Goal: Information Seeking & Learning: Check status

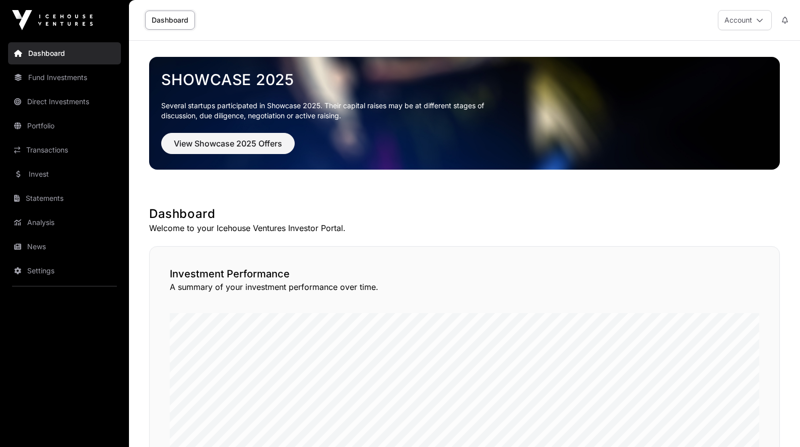
click at [225, 151] on button "View Showcase 2025 Offers" at bounding box center [227, 143] width 133 height 21
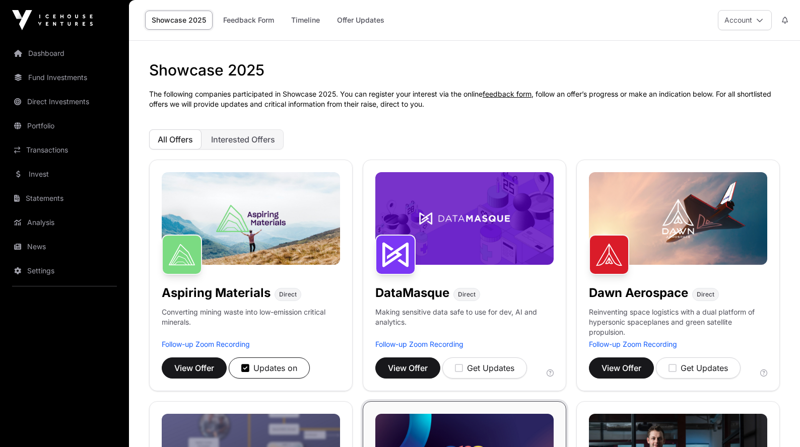
click at [245, 139] on span "Interested Offers" at bounding box center [243, 139] width 64 height 10
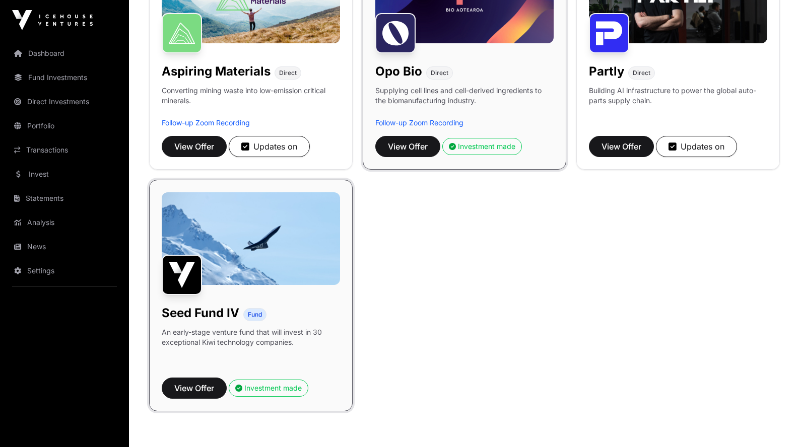
scroll to position [247, 0]
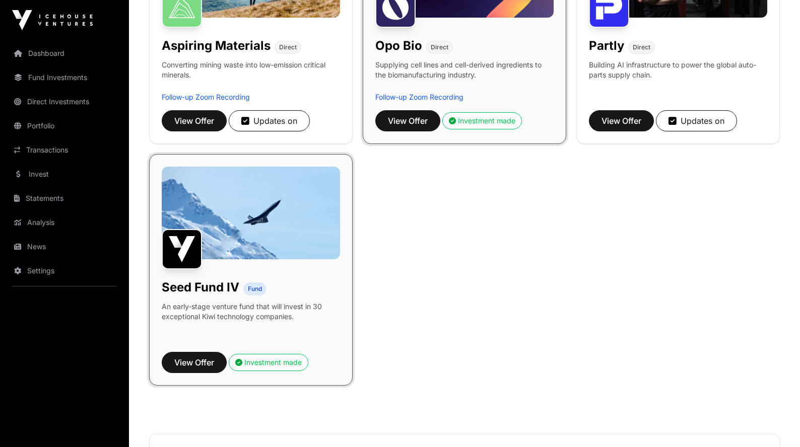
click at [271, 368] on button "Investment made" at bounding box center [269, 362] width 80 height 17
click at [44, 77] on link "Fund Investments" at bounding box center [64, 77] width 113 height 22
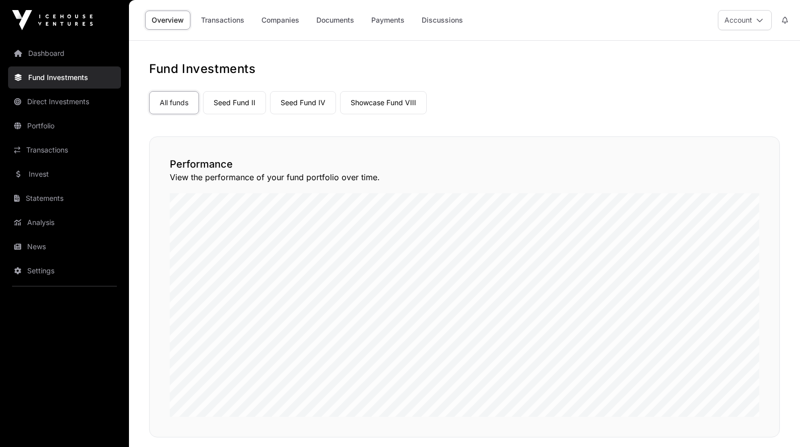
click at [43, 56] on link "Dashboard" at bounding box center [64, 53] width 113 height 22
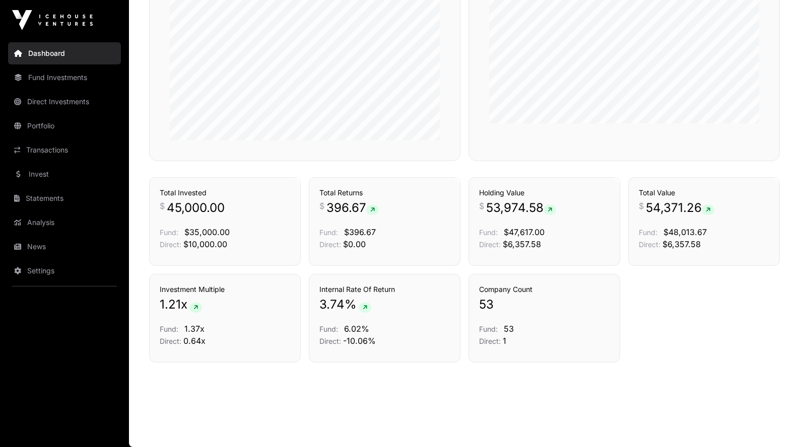
scroll to position [641, 0]
click at [69, 74] on link "Fund Investments" at bounding box center [64, 77] width 113 height 22
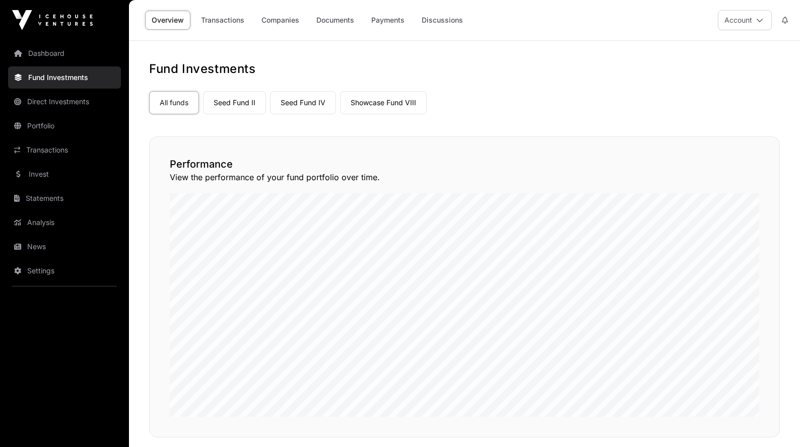
click at [237, 21] on link "Transactions" at bounding box center [222, 20] width 56 height 19
click at [383, 20] on link "Payments" at bounding box center [388, 20] width 46 height 19
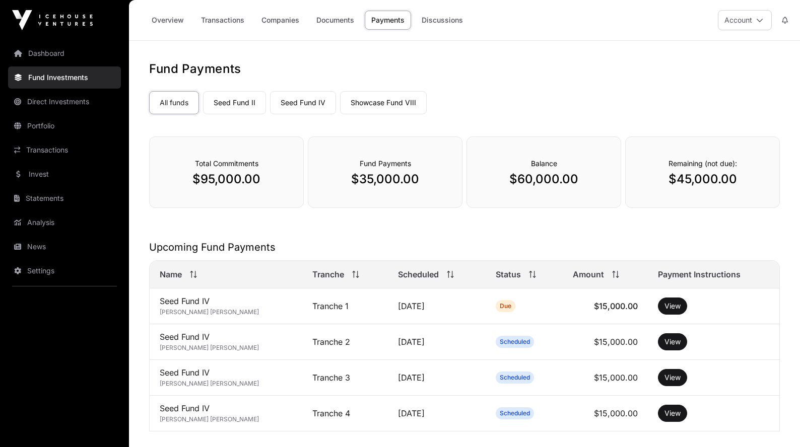
click at [67, 107] on link "Direct Investments" at bounding box center [64, 102] width 113 height 22
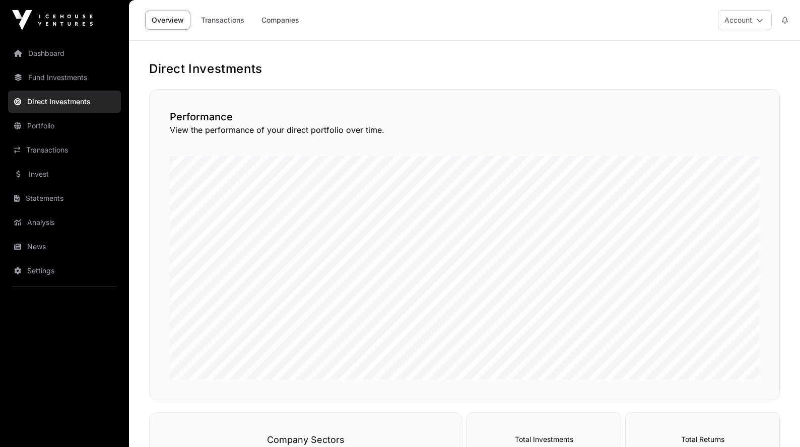
click at [48, 130] on link "Portfolio" at bounding box center [64, 126] width 113 height 22
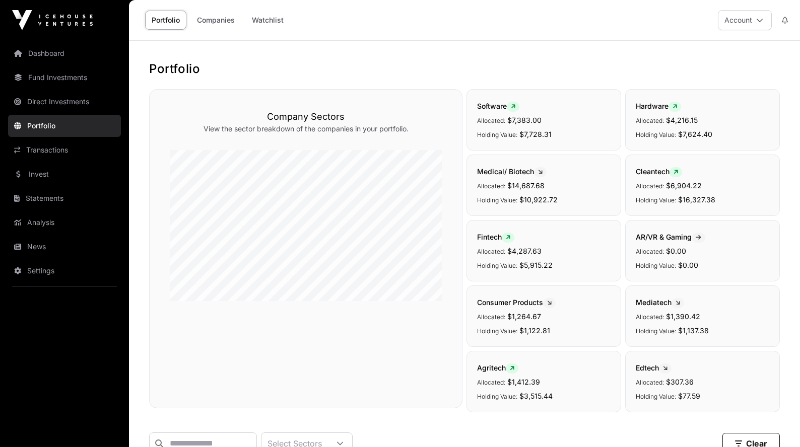
click at [59, 112] on link "Direct Investments" at bounding box center [64, 102] width 113 height 22
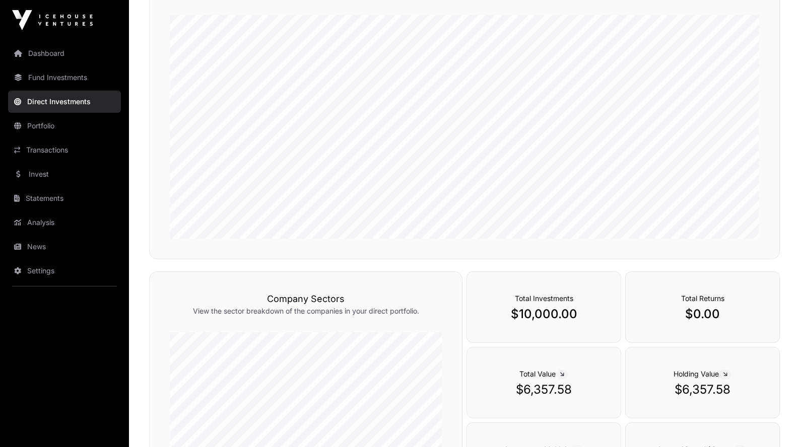
scroll to position [145, 0]
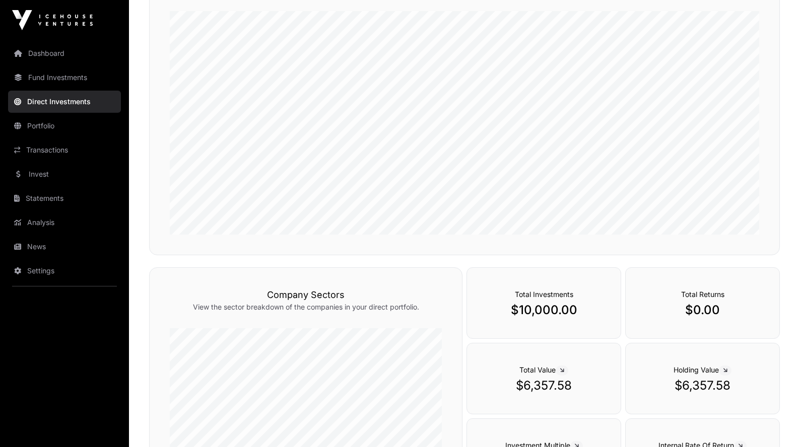
click at [47, 172] on link "Invest" at bounding box center [64, 174] width 113 height 22
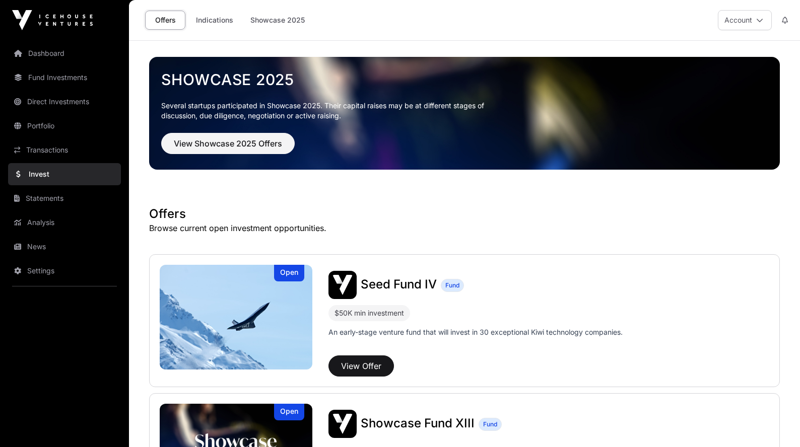
click at [222, 22] on link "Indications" at bounding box center [214, 20] width 50 height 19
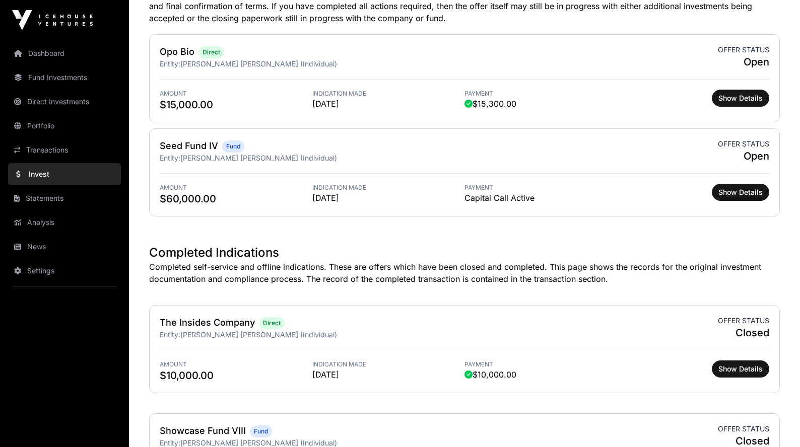
scroll to position [327, 0]
click at [725, 192] on span "Show Details" at bounding box center [740, 192] width 44 height 10
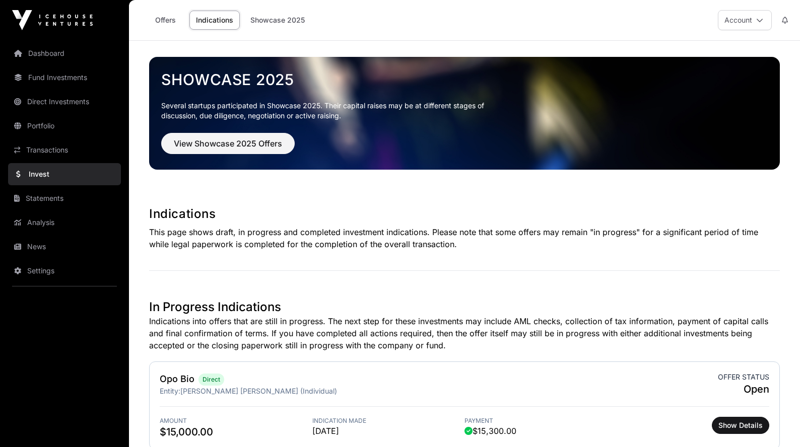
scroll to position [327, 0]
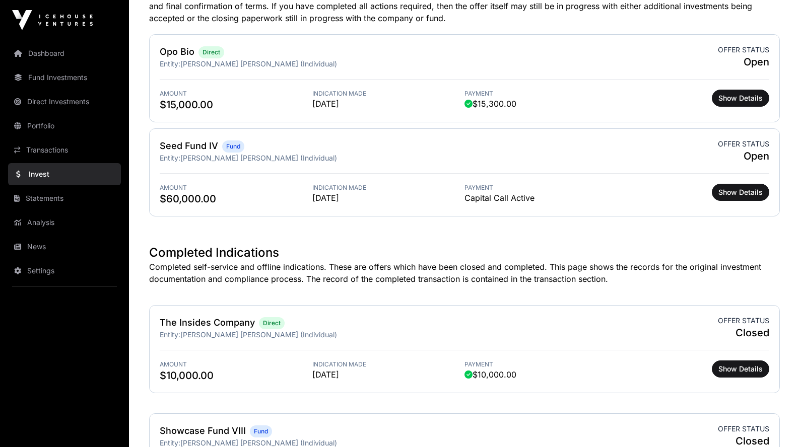
click at [735, 192] on span "Show Details" at bounding box center [740, 192] width 44 height 10
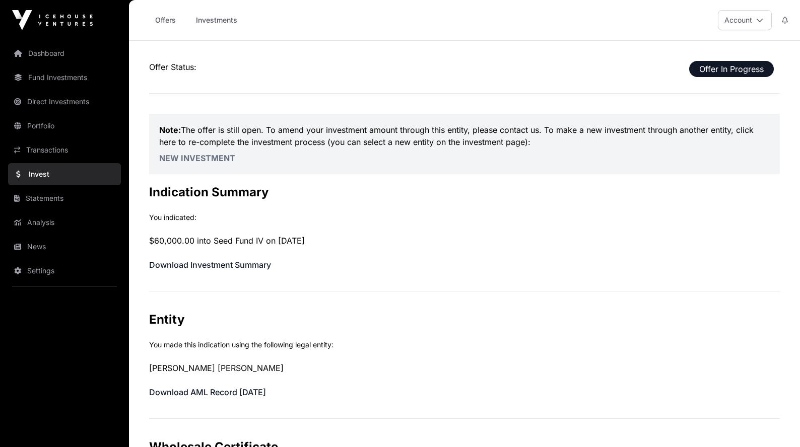
click at [757, 14] on button "Account" at bounding box center [744, 20] width 54 height 20
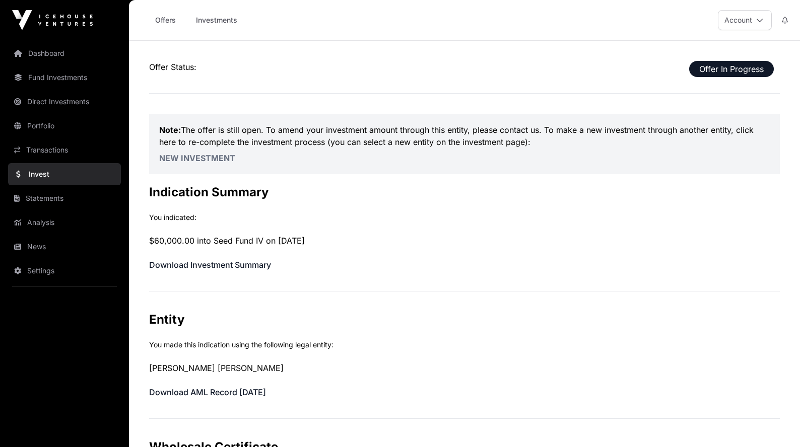
click at [215, 17] on link "Investments" at bounding box center [216, 20] width 54 height 19
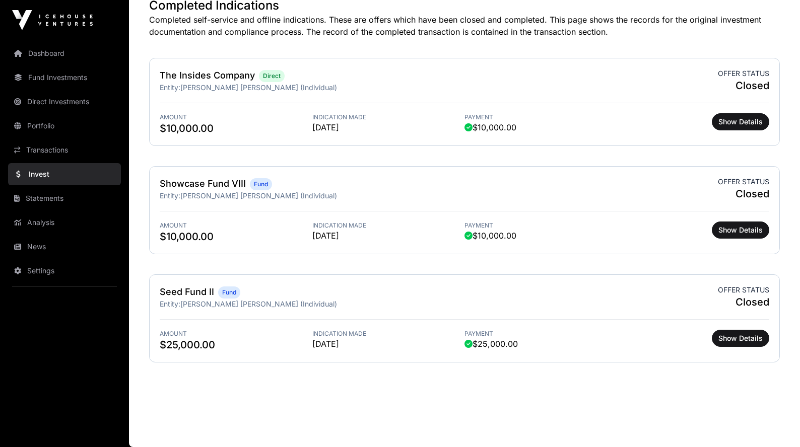
scroll to position [574, 0]
click at [48, 201] on link "Statements" at bounding box center [64, 198] width 113 height 22
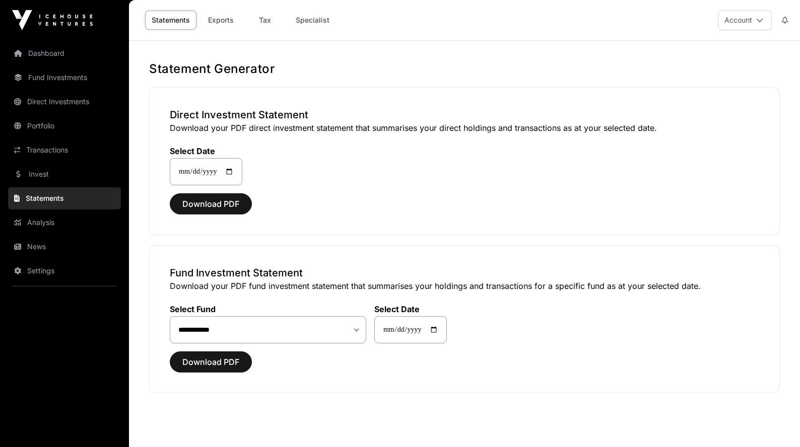
click at [45, 240] on link "News" at bounding box center [64, 247] width 113 height 22
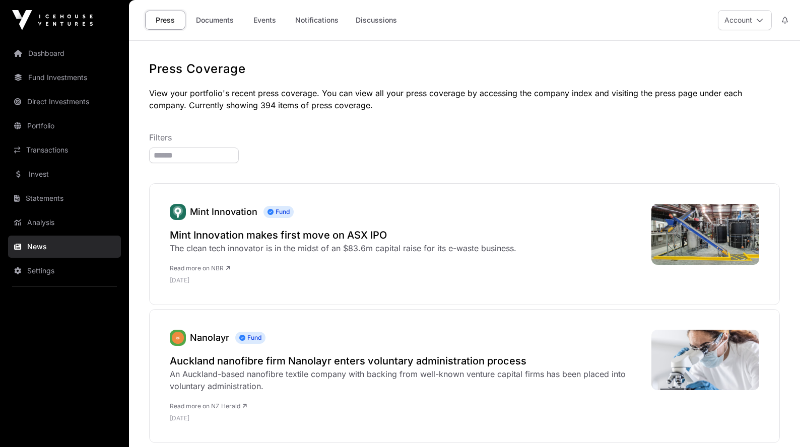
click at [45, 261] on link "Settings" at bounding box center [64, 271] width 113 height 22
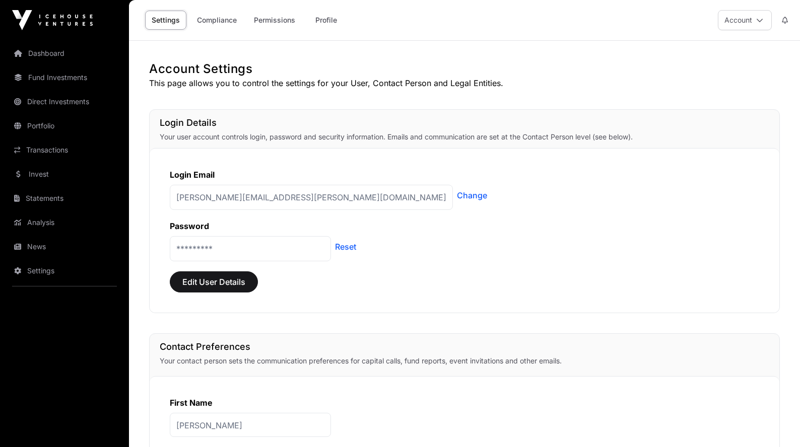
click at [49, 55] on link "Dashboard" at bounding box center [64, 53] width 113 height 22
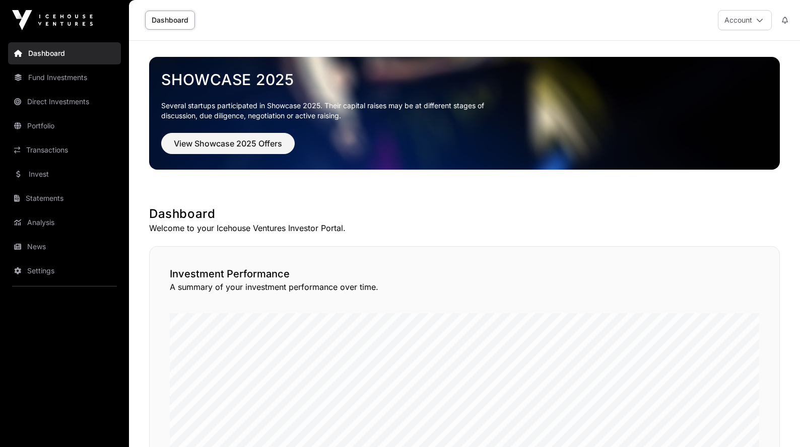
click at [52, 81] on link "Fund Investments" at bounding box center [64, 77] width 113 height 22
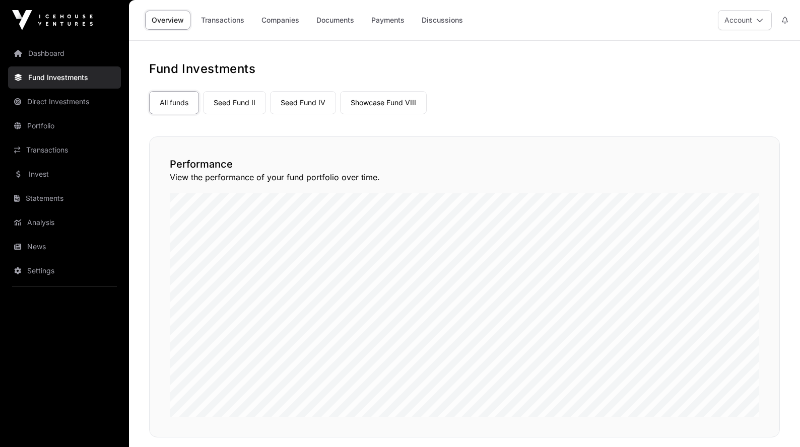
click at [47, 128] on link "Portfolio" at bounding box center [64, 126] width 113 height 22
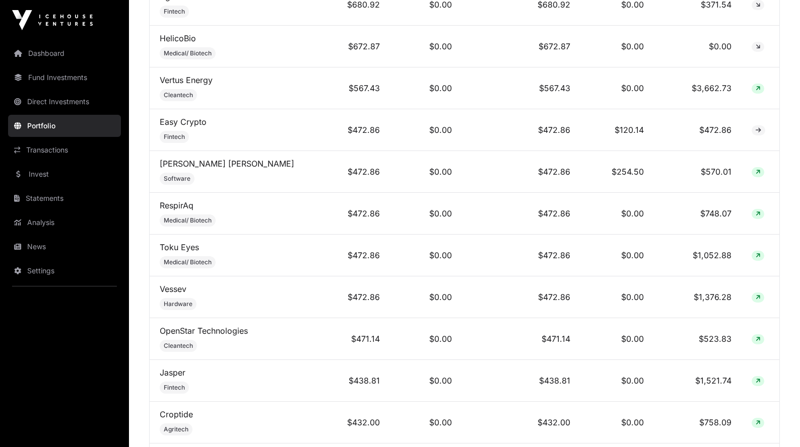
scroll to position [1794, 0]
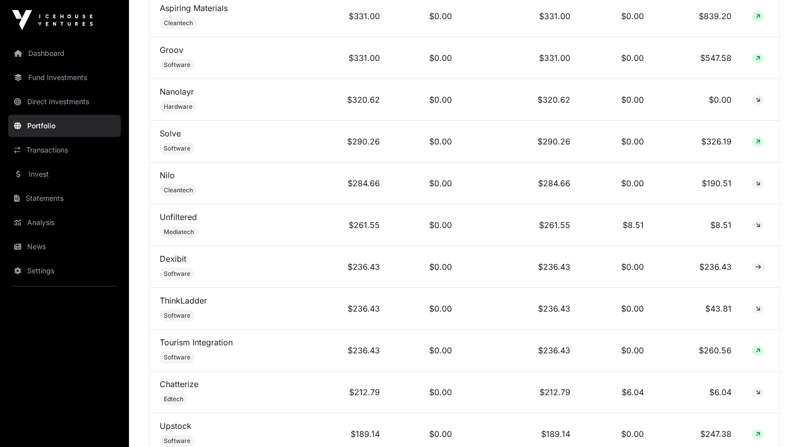
click at [55, 137] on nav "Dashboard Fund Investments Direct Investments Portfolio Transactions Invest Sta…" at bounding box center [64, 239] width 129 height 399
click at [53, 146] on link "Transactions" at bounding box center [64, 150] width 113 height 22
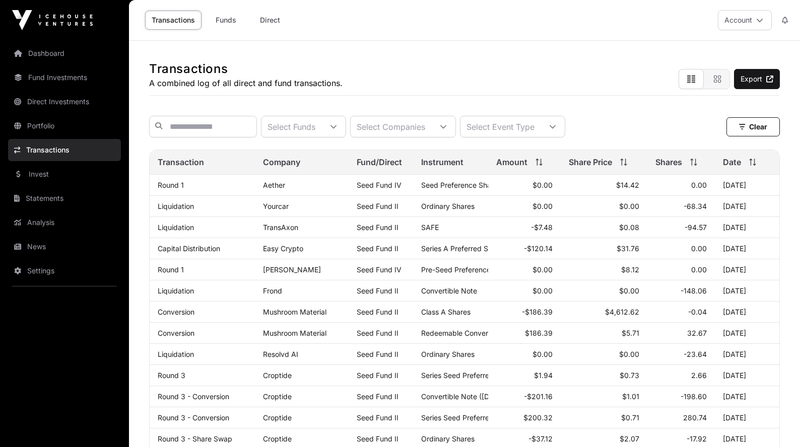
click at [222, 21] on link "Funds" at bounding box center [225, 20] width 40 height 19
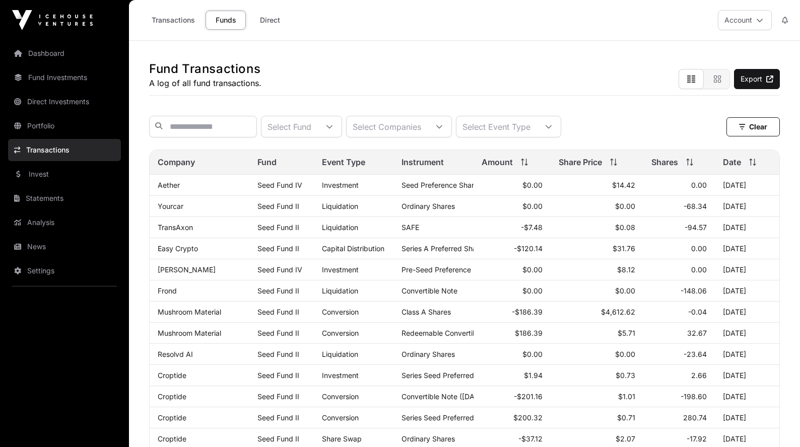
click at [42, 174] on link "Invest" at bounding box center [64, 174] width 113 height 22
click at [48, 177] on link "Invest" at bounding box center [64, 174] width 113 height 22
click at [27, 174] on link "Invest" at bounding box center [64, 174] width 113 height 22
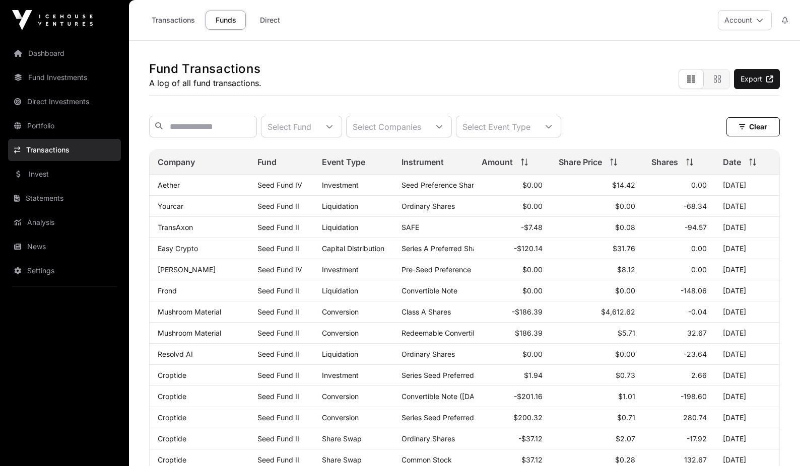
click at [39, 179] on link "Invest" at bounding box center [64, 174] width 113 height 22
click at [41, 199] on link "Statements" at bounding box center [64, 198] width 113 height 22
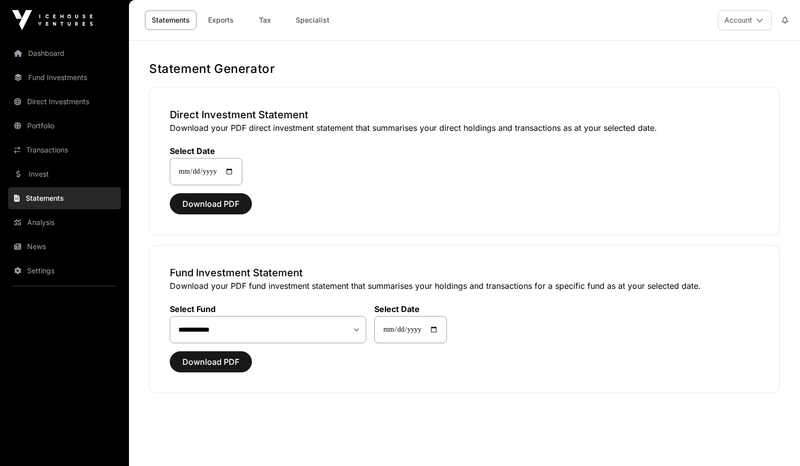
click at [310, 14] on link "Specialist" at bounding box center [312, 20] width 47 height 19
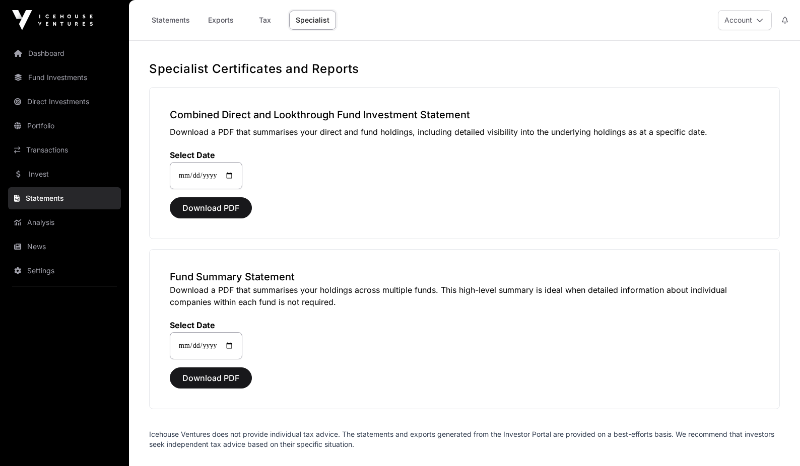
click at [221, 20] on link "Exports" at bounding box center [220, 20] width 40 height 19
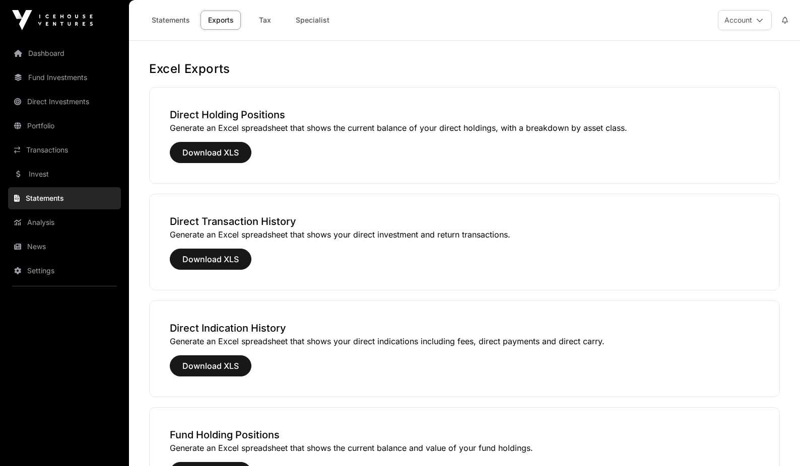
click at [168, 23] on link "Statements" at bounding box center [170, 20] width 51 height 19
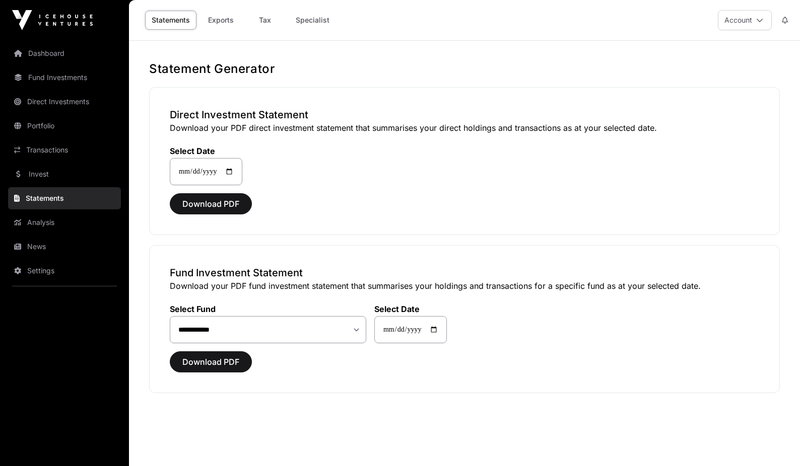
click at [271, 14] on link "Tax" at bounding box center [265, 20] width 40 height 19
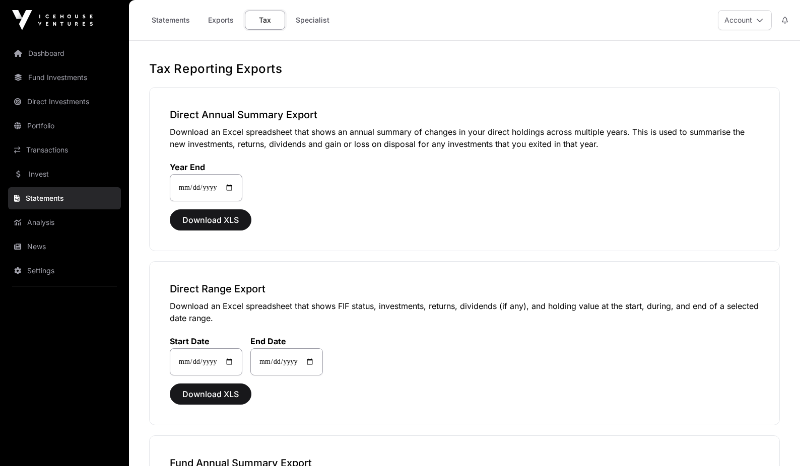
click at [312, 17] on link "Specialist" at bounding box center [312, 20] width 47 height 19
